Goal: Task Accomplishment & Management: Use online tool/utility

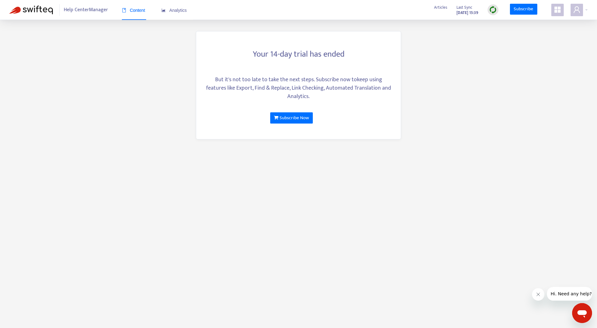
click at [80, 15] on span "Help Center Manager" at bounding box center [86, 10] width 44 height 12
click at [558, 16] on div "Help Center Manager Content Analytics Articles Last Sync [DATE] 15:39 Subscribe" at bounding box center [298, 10] width 597 height 20
click at [590, 14] on div "Help Center Manager Content Analytics Articles Last Sync [DATE] 15:39 Subscribe" at bounding box center [298, 10] width 597 height 20
click at [582, 7] on span at bounding box center [576, 10] width 12 height 12
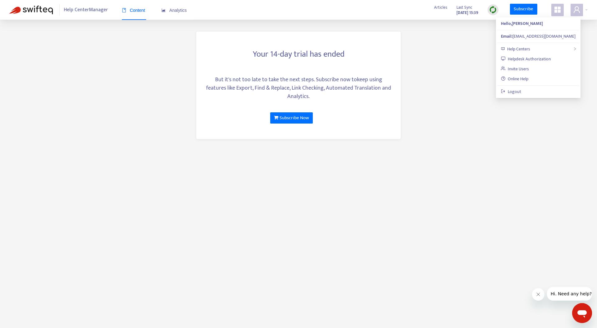
click at [563, 11] on div at bounding box center [559, 10] width 17 height 12
click at [533, 103] on link "Macros Export" at bounding box center [519, 105] width 33 height 7
